Goal: Task Accomplishment & Management: Complete application form

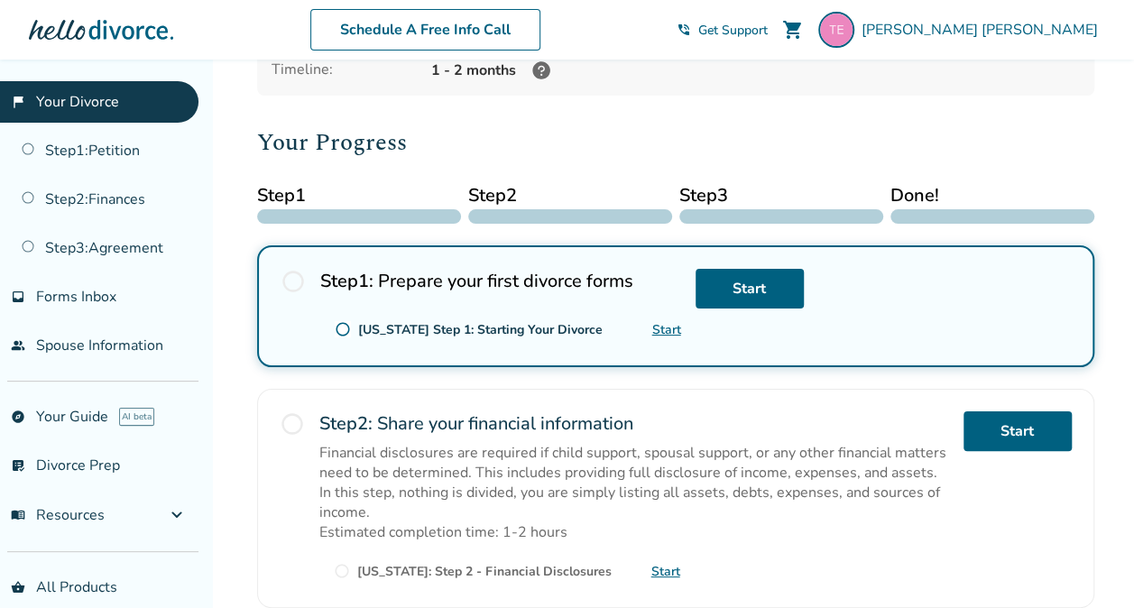
scroll to position [184, 0]
click at [514, 298] on div "Step 1 : Prepare your first divorce forms radio_button_unchecked Virginia Step …" at bounding box center [500, 305] width 361 height 75
click at [292, 280] on span "radio_button_unchecked" at bounding box center [293, 280] width 25 height 25
click at [744, 287] on link "Start" at bounding box center [750, 288] width 108 height 40
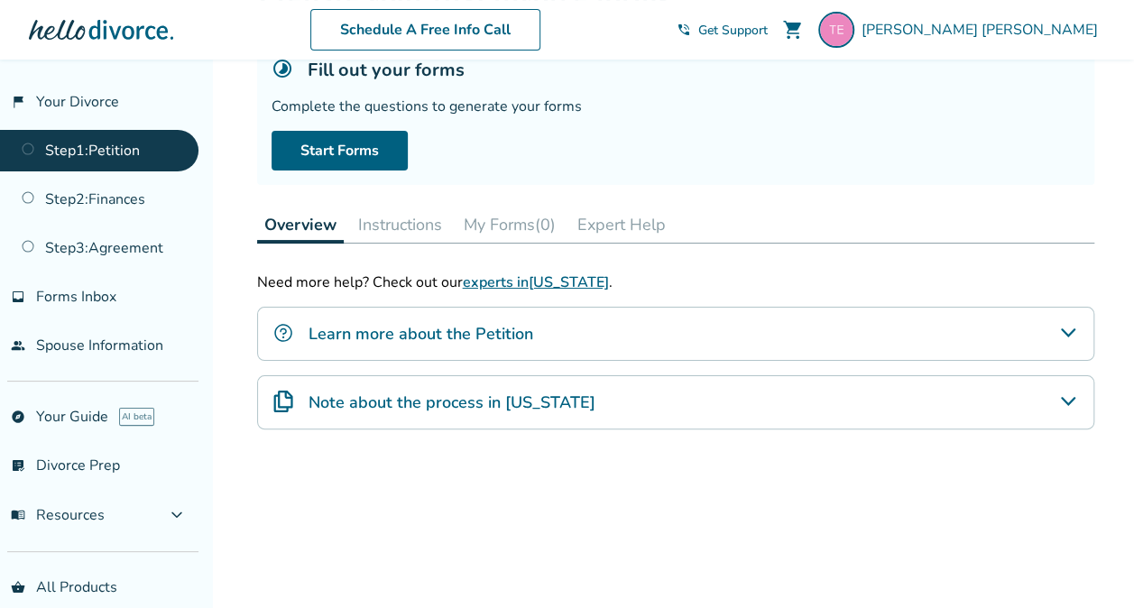
scroll to position [133, 0]
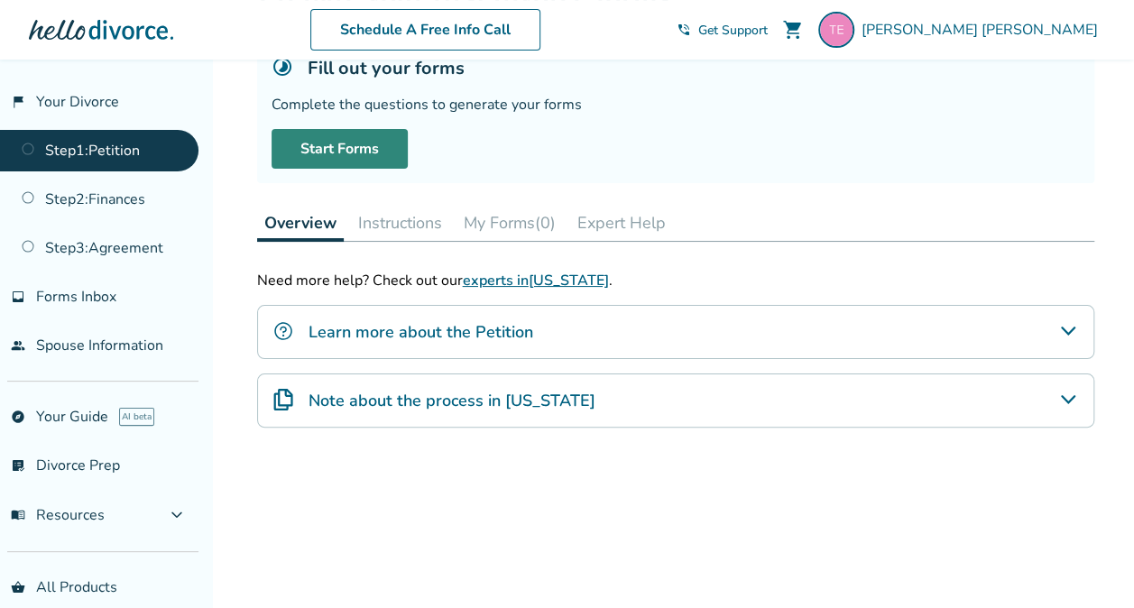
click at [324, 134] on link "Start Forms" at bounding box center [340, 149] width 136 height 40
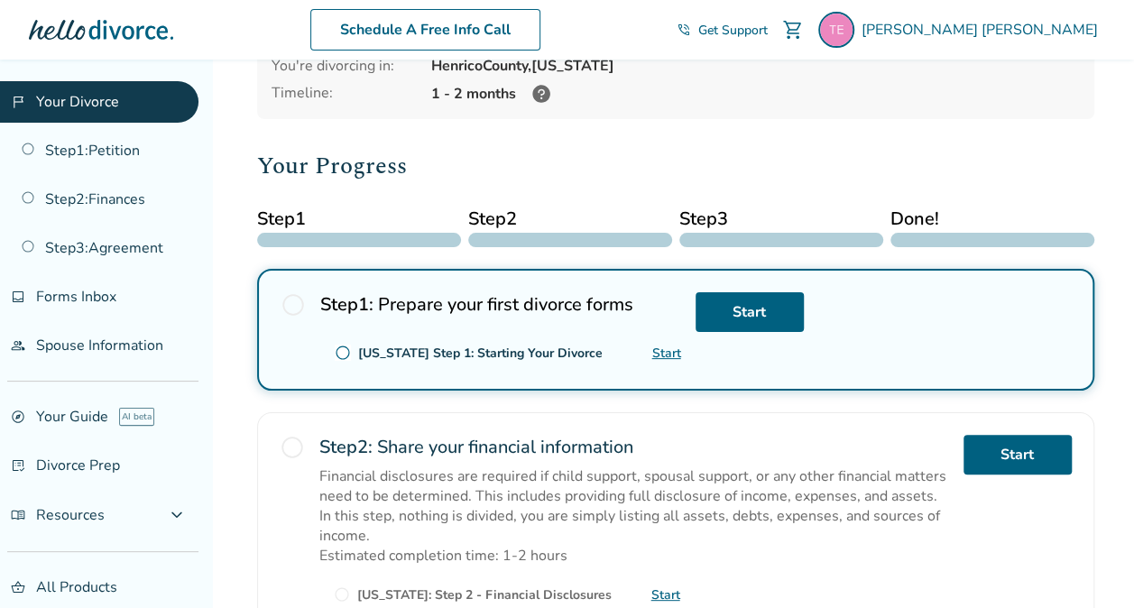
scroll to position [184, 0]
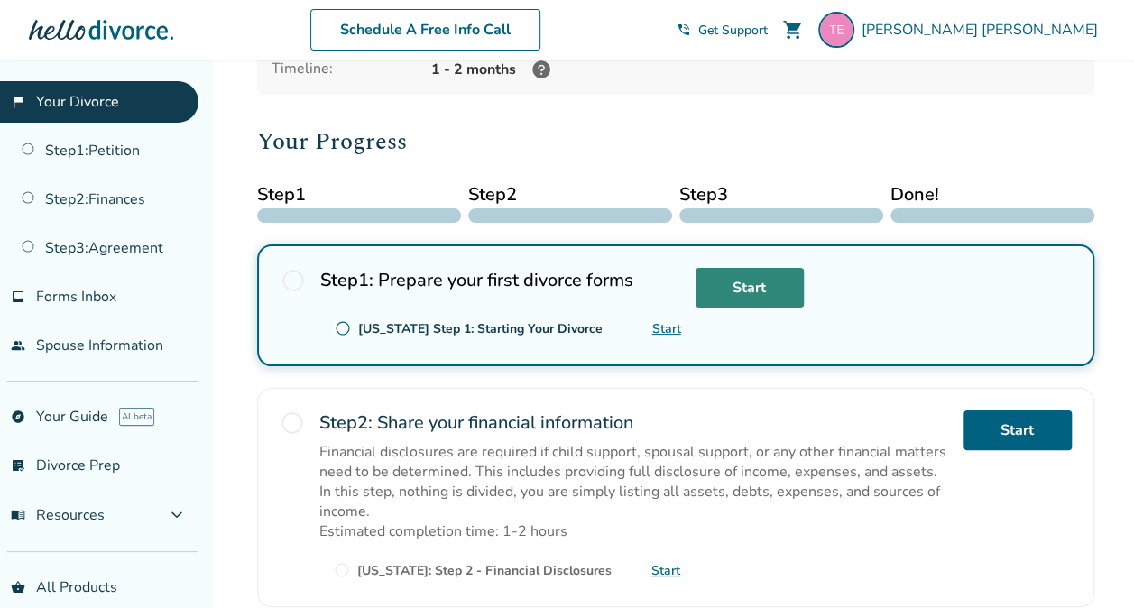
click at [722, 284] on link "Start" at bounding box center [750, 288] width 108 height 40
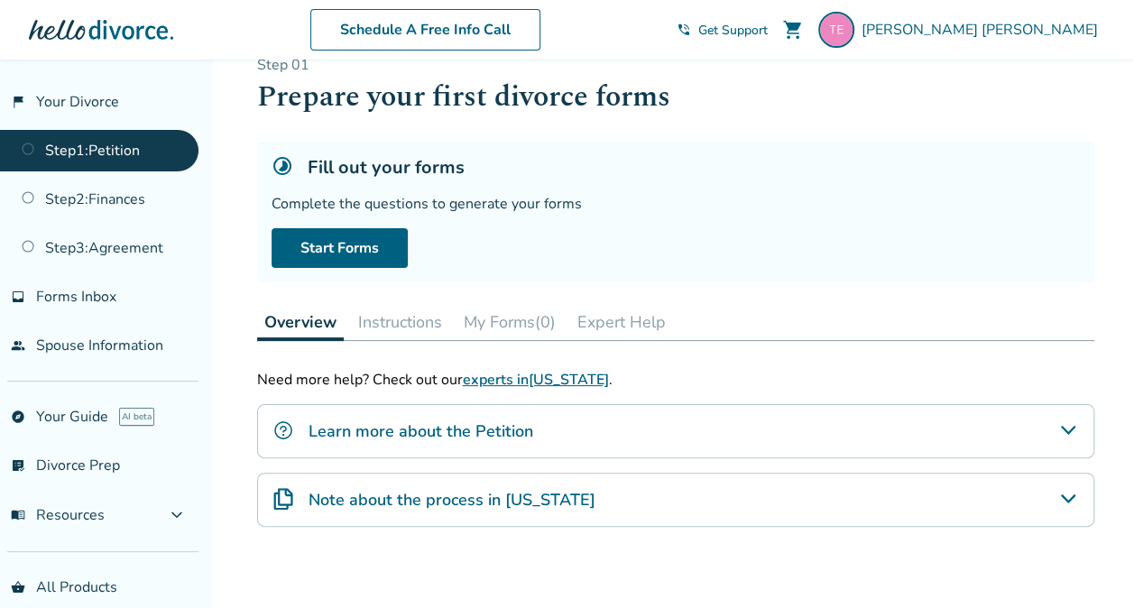
scroll to position [31, 0]
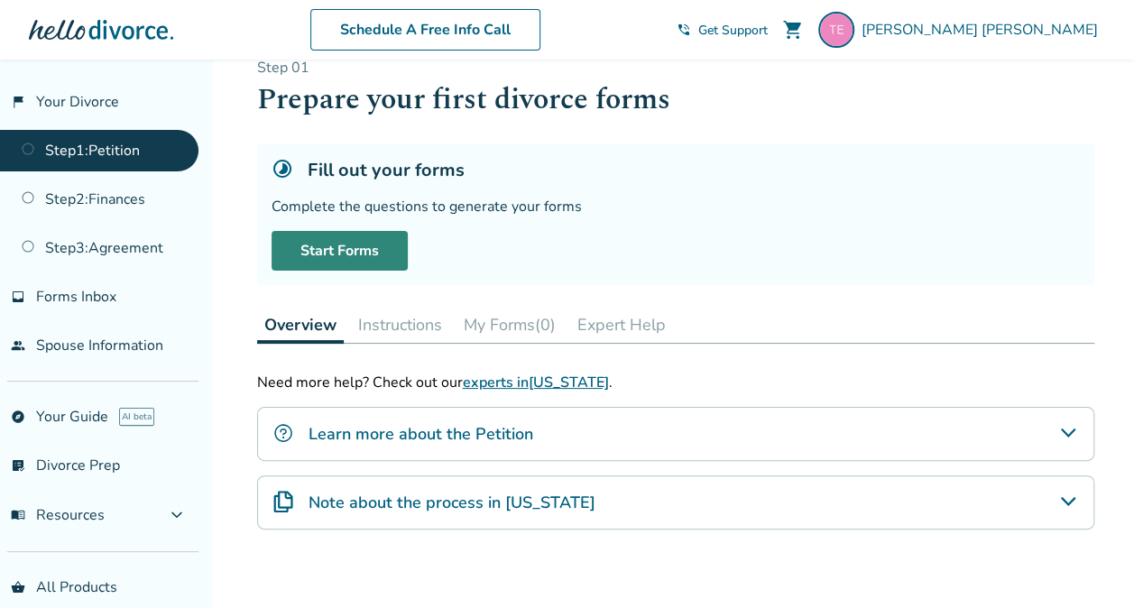
click at [323, 246] on link "Start Forms" at bounding box center [340, 251] width 136 height 40
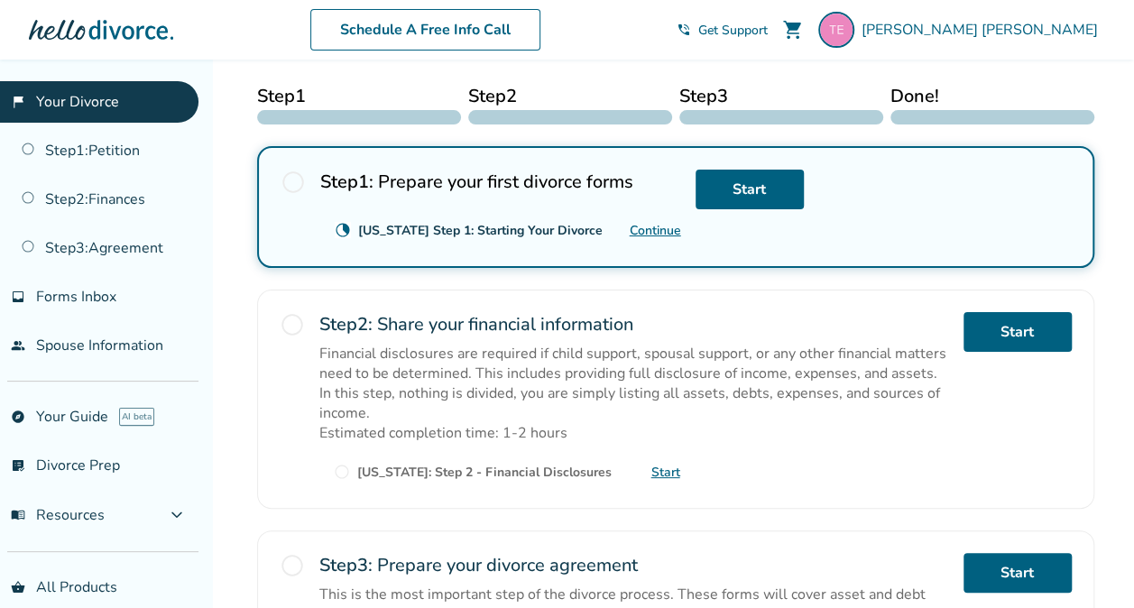
scroll to position [283, 0]
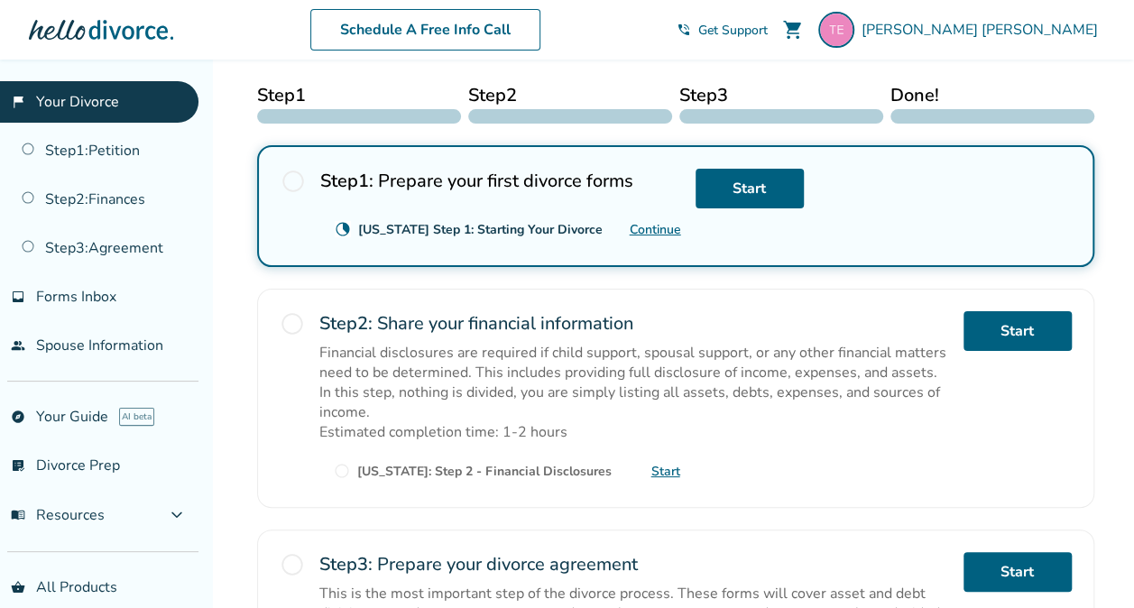
click at [662, 232] on link "Continue" at bounding box center [655, 229] width 51 height 17
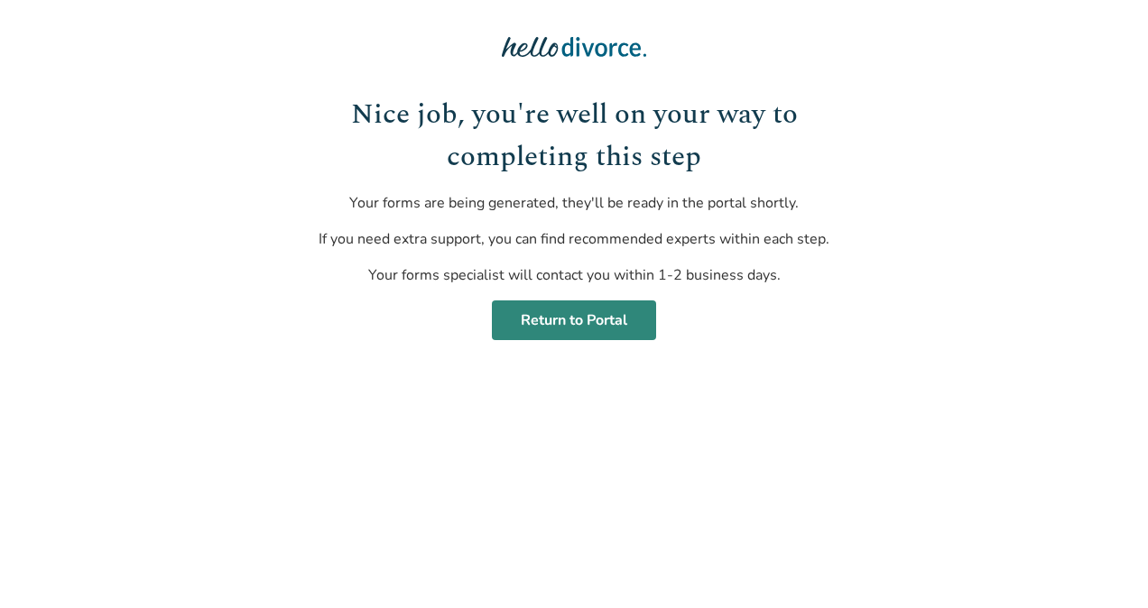
click at [540, 321] on link "Return to Portal" at bounding box center [574, 321] width 164 height 40
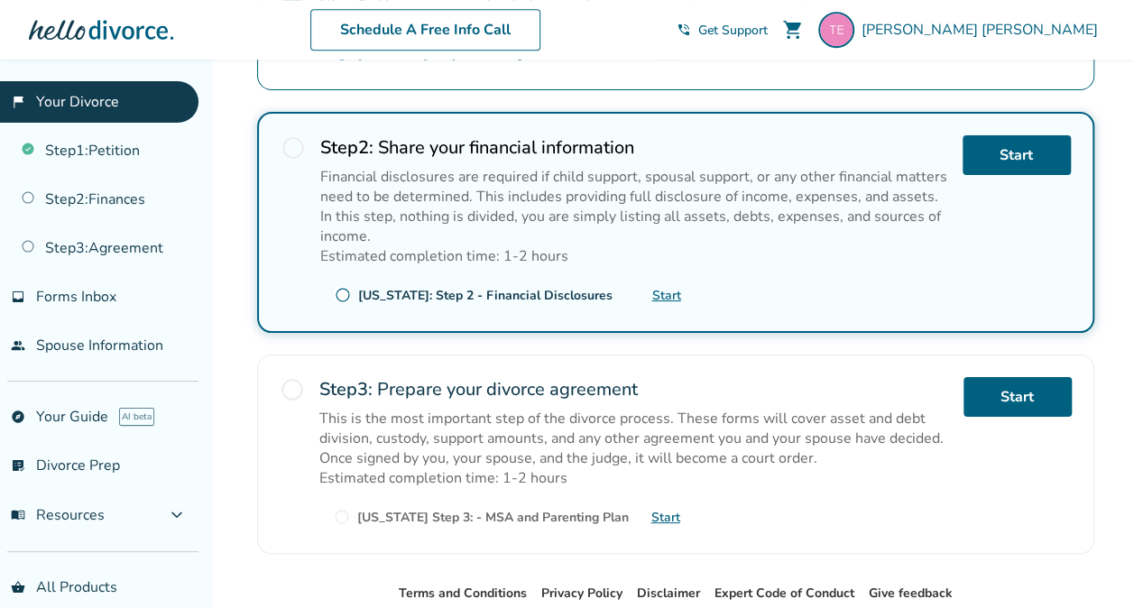
scroll to position [462, 0]
